Goal: Check status

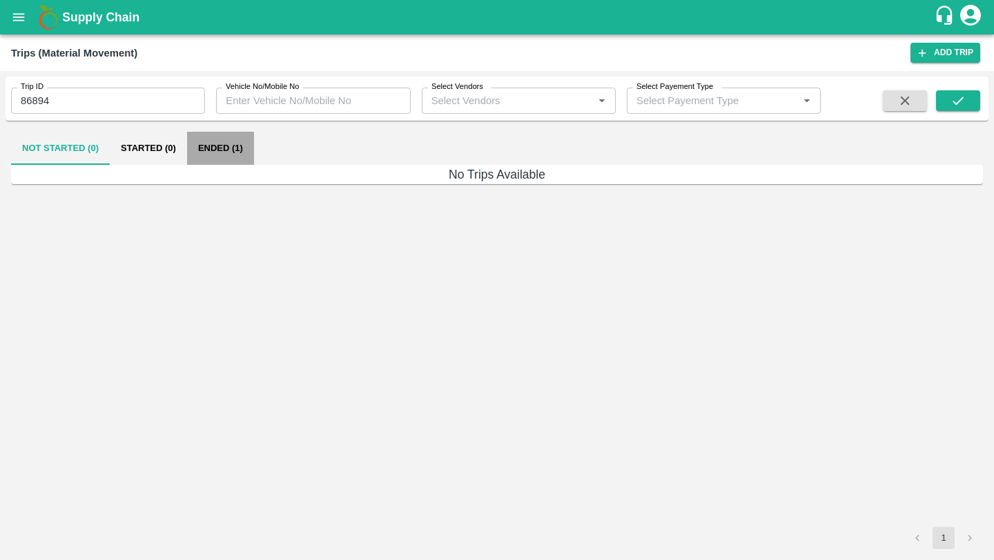
click at [213, 149] on button "Ended (1)" at bounding box center [220, 148] width 67 height 33
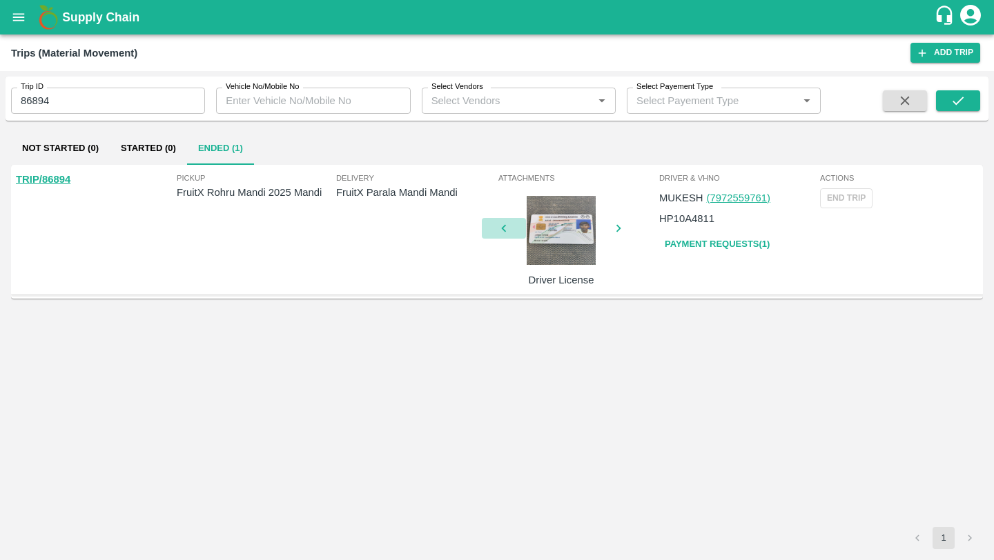
click at [507, 228] on icon "button" at bounding box center [503, 228] width 15 height 15
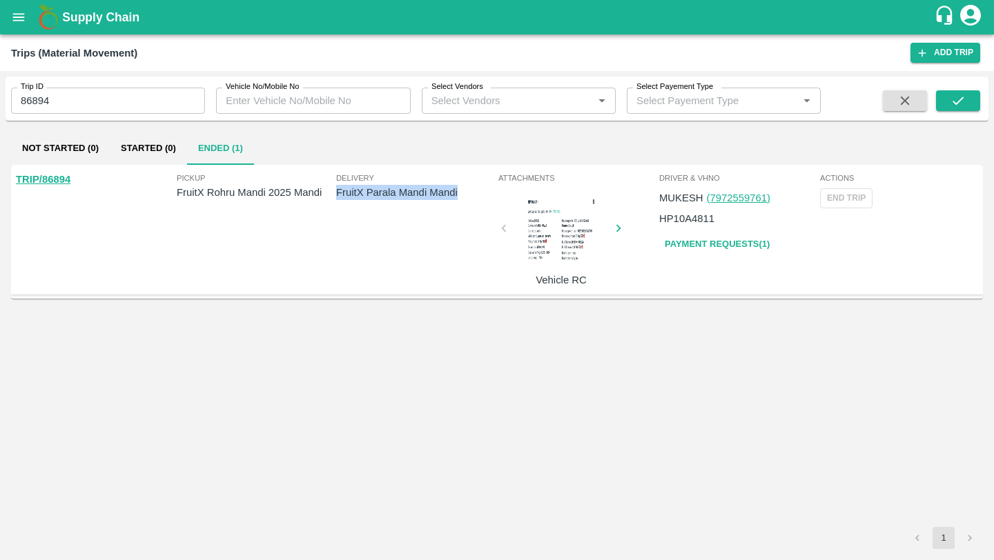
drag, startPoint x: 338, startPoint y: 189, endPoint x: 460, endPoint y: 189, distance: 122.9
click at [460, 189] on p "FruitX Parala Mandi Mandi" at bounding box center [415, 192] width 159 height 15
click at [549, 247] on div at bounding box center [561, 232] width 104 height 73
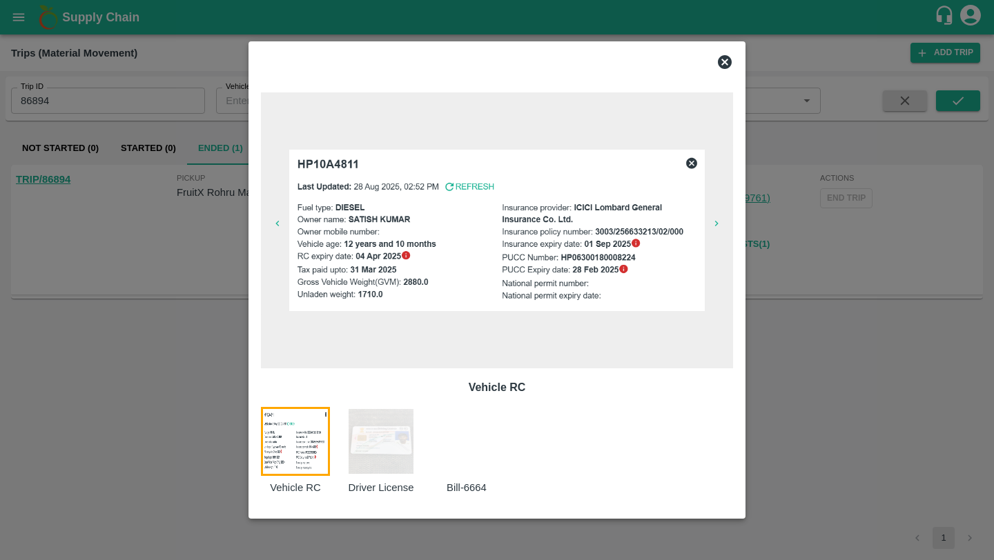
click at [385, 478] on div "Driver License" at bounding box center [389, 451] width 86 height 89
click at [177, 422] on div at bounding box center [497, 280] width 994 height 560
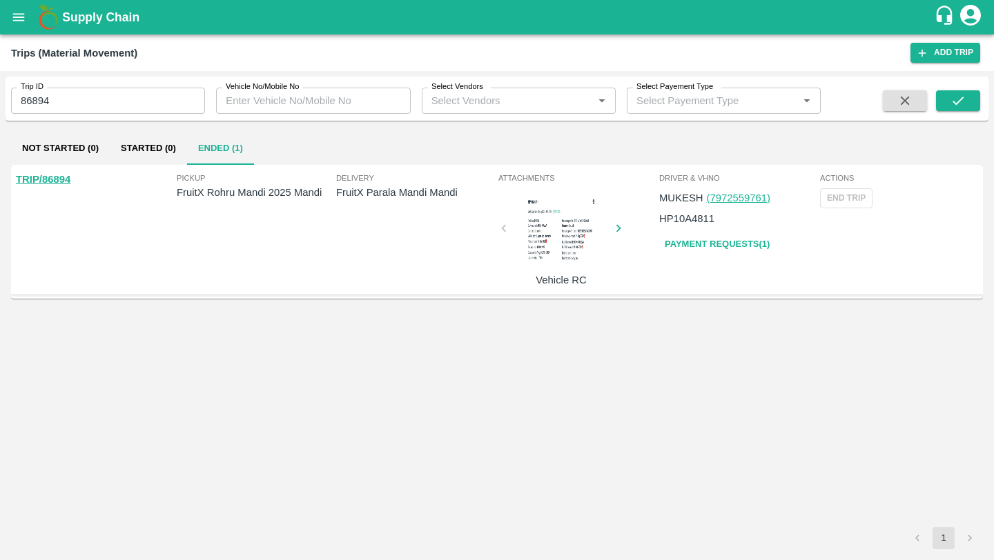
click at [552, 240] on div at bounding box center [561, 232] width 104 height 73
click at [552, 240] on div at bounding box center [561, 230] width 104 height 69
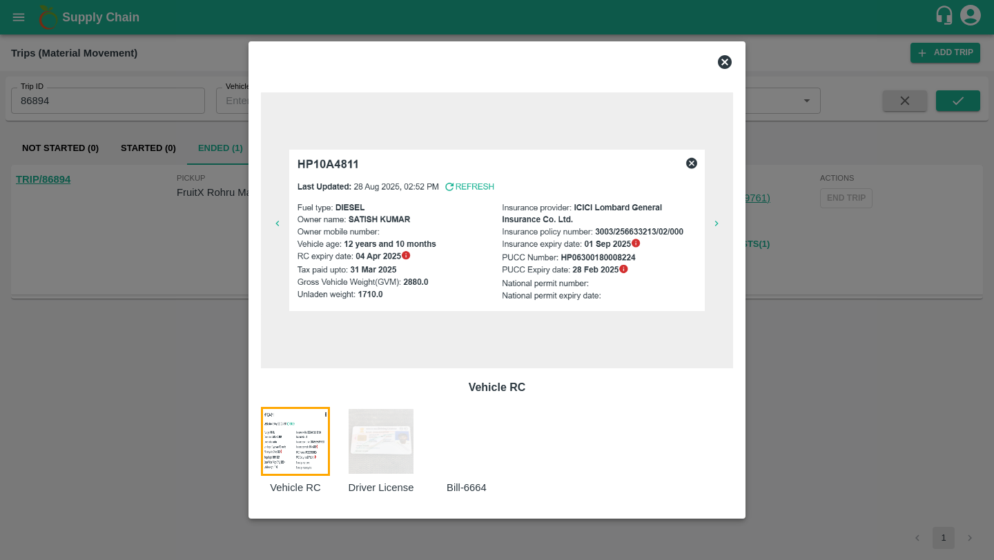
click at [357, 450] on img at bounding box center [380, 441] width 69 height 69
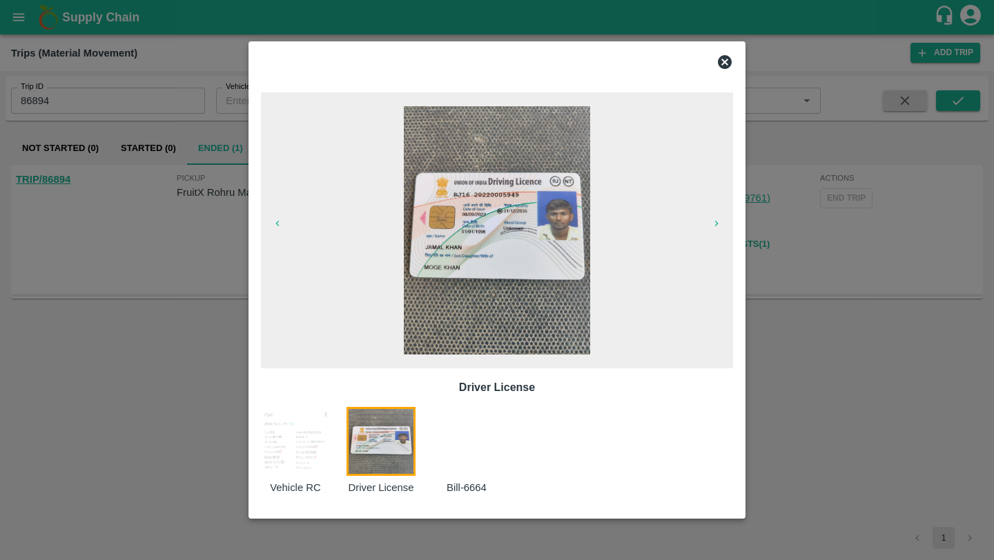
click at [480, 447] on div at bounding box center [475, 451] width 86 height 89
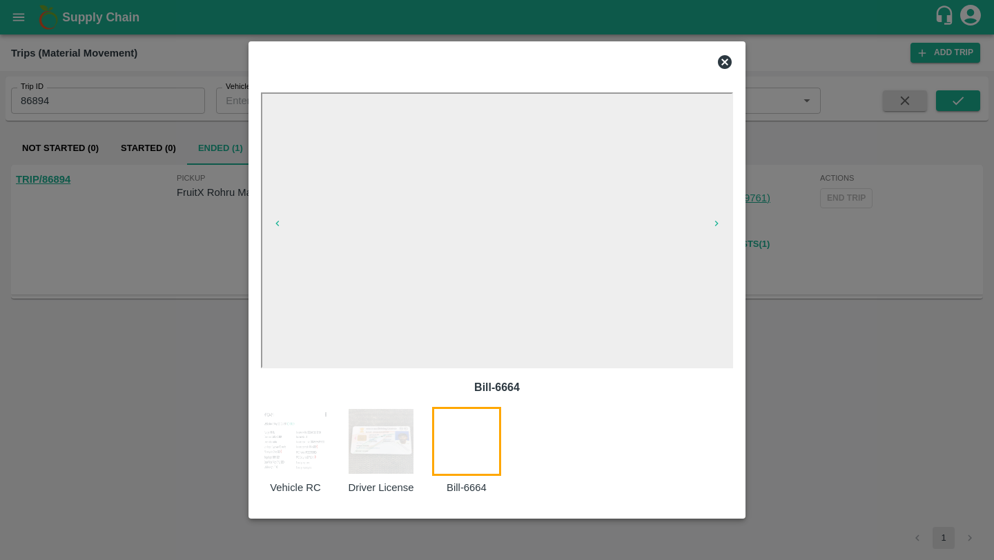
click at [77, 138] on div at bounding box center [497, 280] width 994 height 560
